Goal: Navigation & Orientation: Go to known website

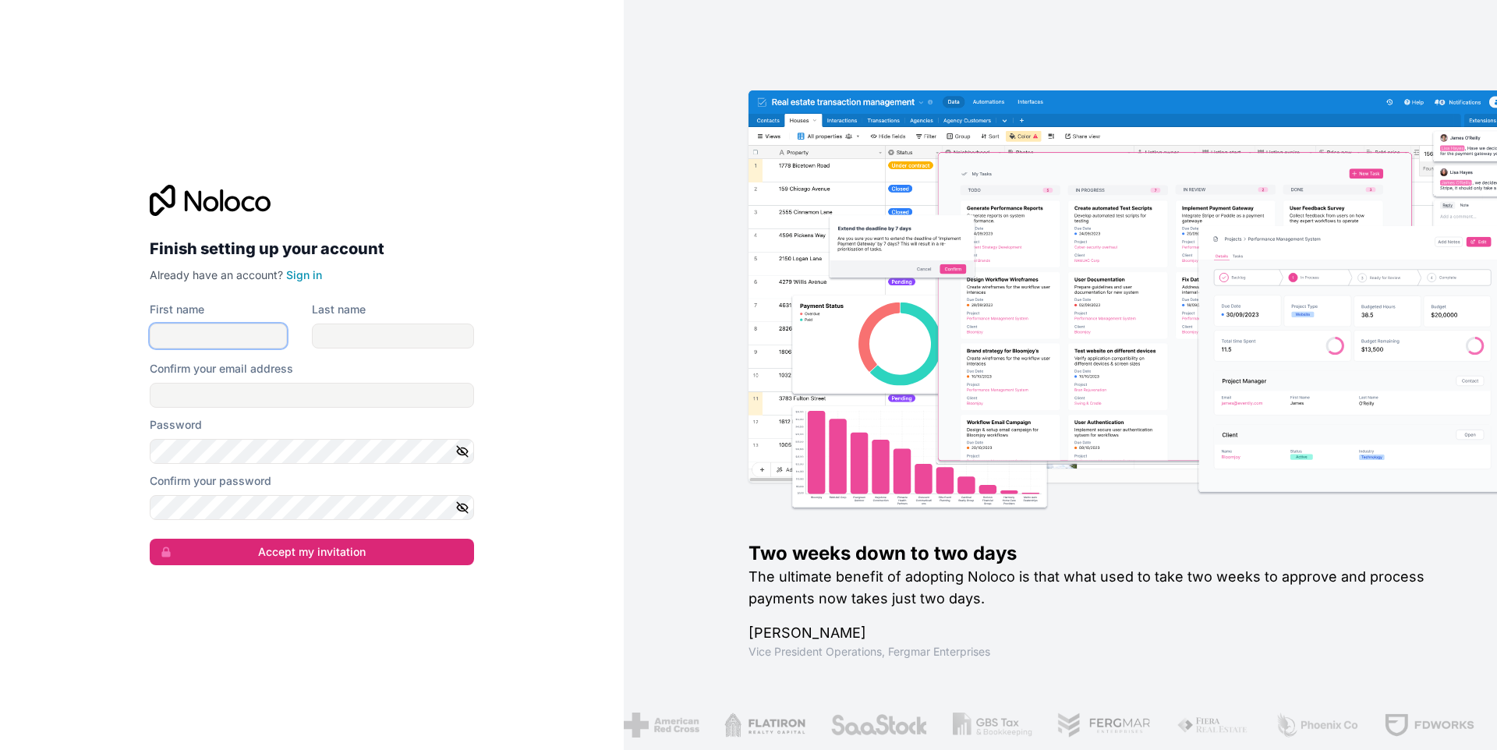
click at [242, 337] on input "First name" at bounding box center [218, 336] width 137 height 25
click at [232, 334] on input "First name" at bounding box center [218, 336] width 137 height 25
click at [305, 275] on link "Sign in" at bounding box center [304, 274] width 36 height 13
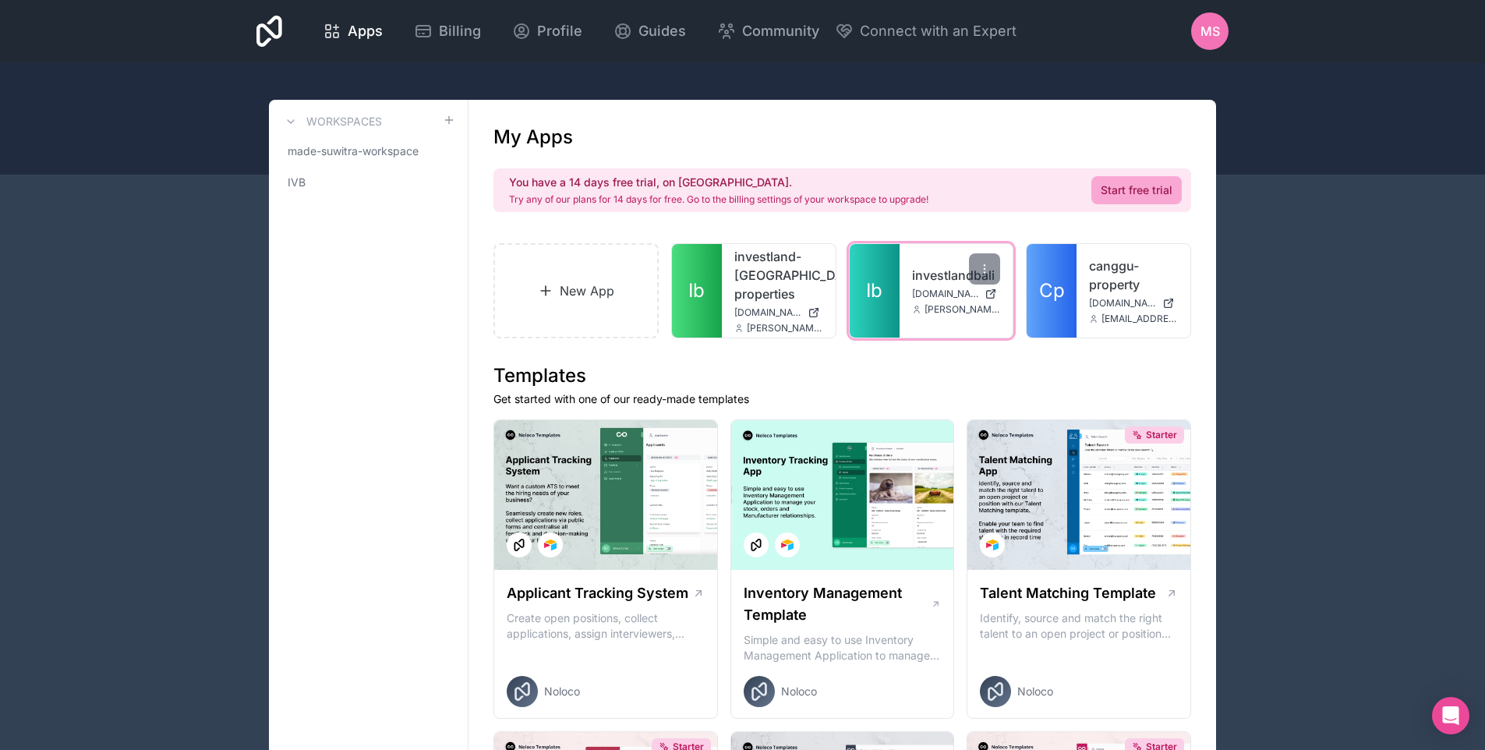
click at [892, 284] on link "Ib" at bounding box center [875, 291] width 50 height 94
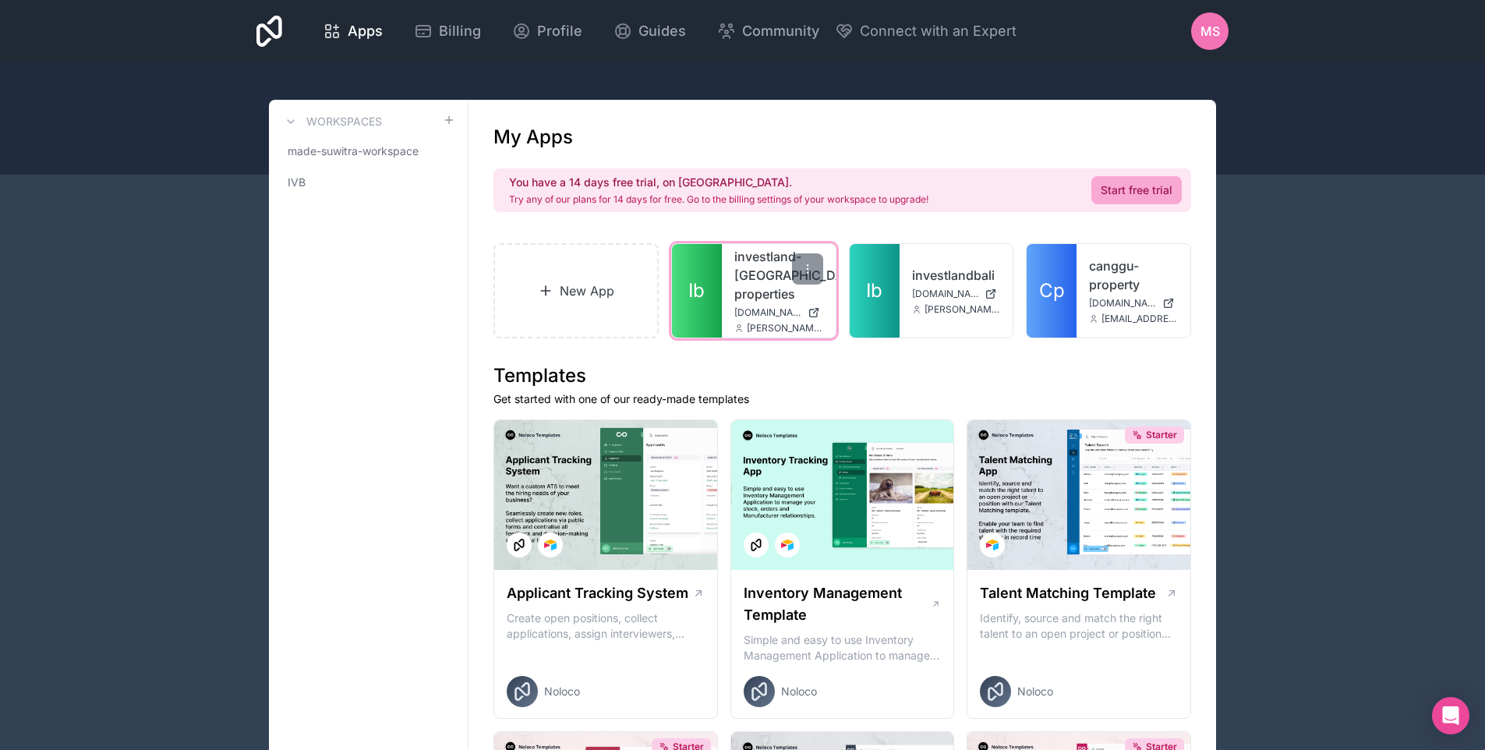
click at [731, 295] on div "investland-[GEOGRAPHIC_DATA]-properties [DOMAIN_NAME] [PERSON_NAME][DOMAIN_NAME…" at bounding box center [779, 291] width 114 height 94
click at [702, 287] on span "Ib" at bounding box center [696, 290] width 16 height 25
